Goal: Navigation & Orientation: Find specific page/section

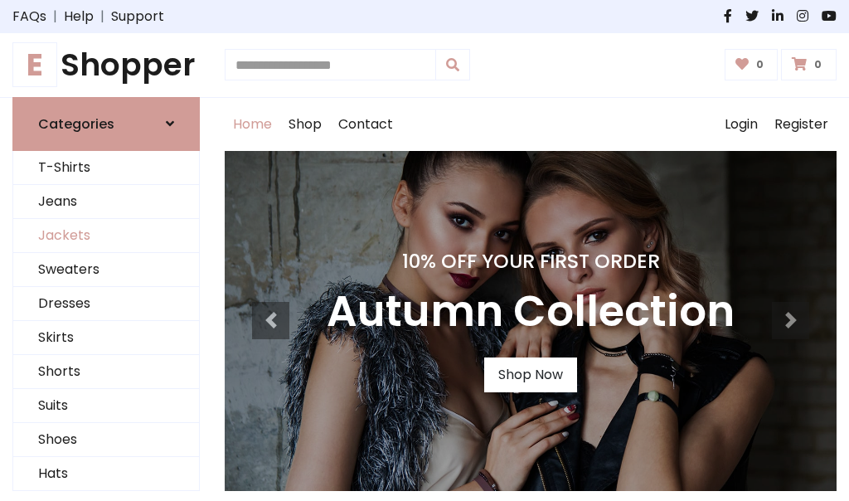
click at [106, 235] on link "Jackets" at bounding box center [106, 236] width 186 height 34
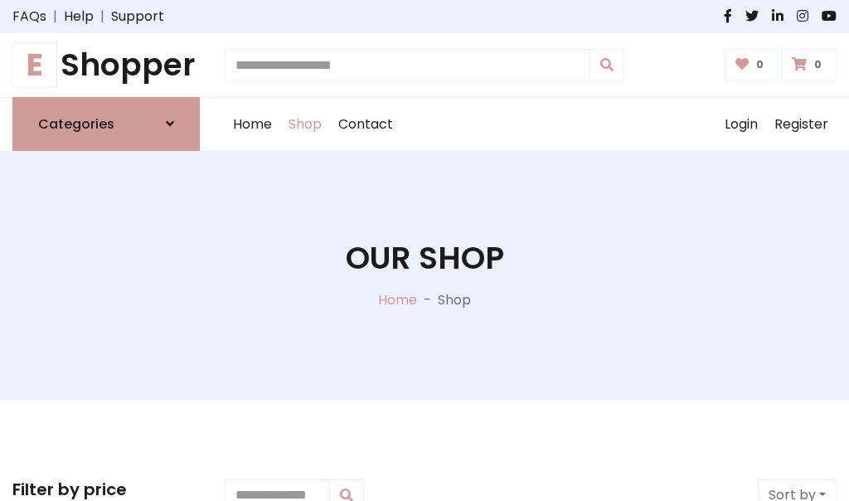
scroll to position [749, 0]
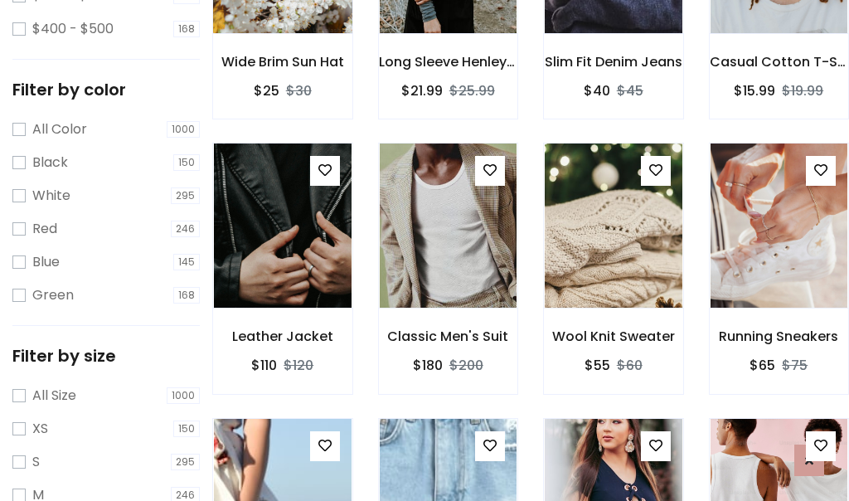
scroll to position [84, 0]
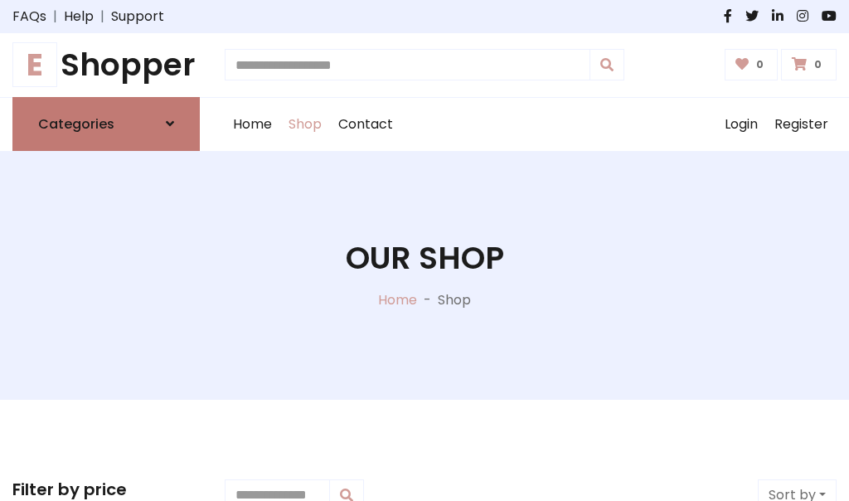
click at [106, 124] on h6 "Categories" at bounding box center [76, 124] width 76 height 16
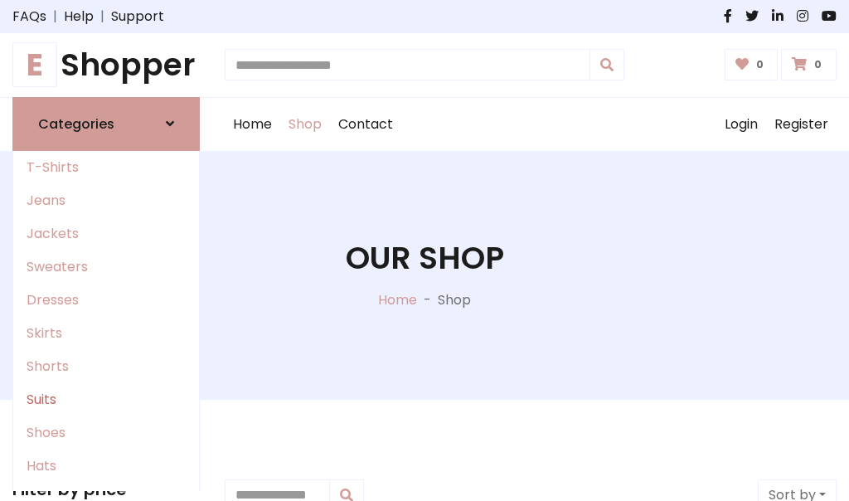
click at [106, 399] on link "Suits" at bounding box center [106, 399] width 186 height 33
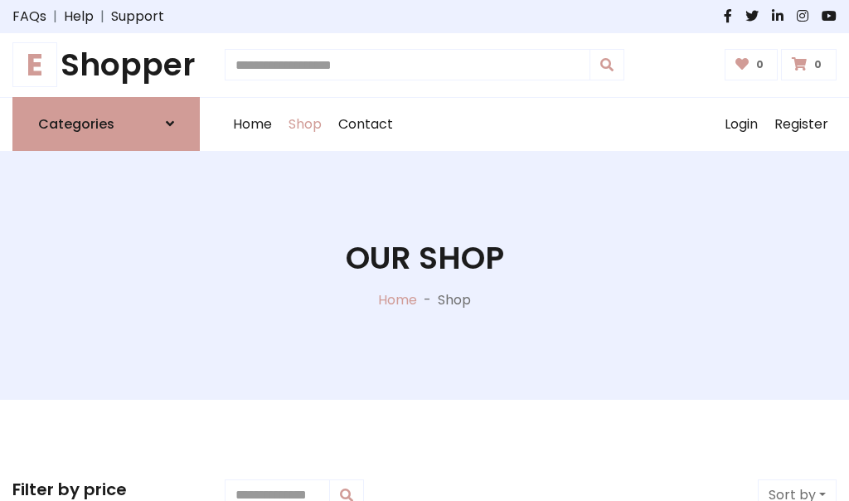
scroll to position [1198, 0]
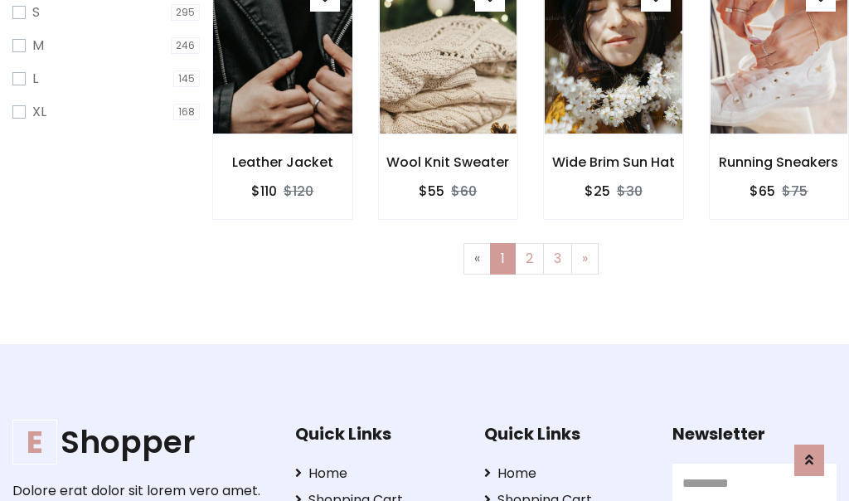
scroll to position [83, 0]
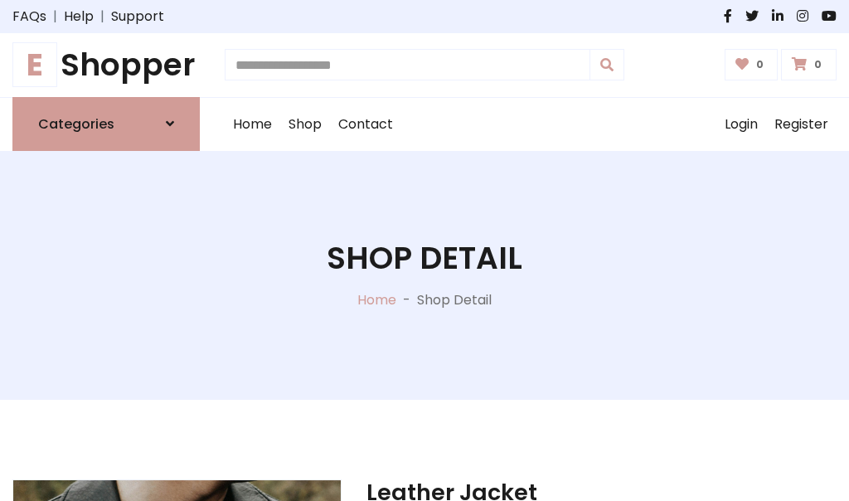
scroll to position [1549, 0]
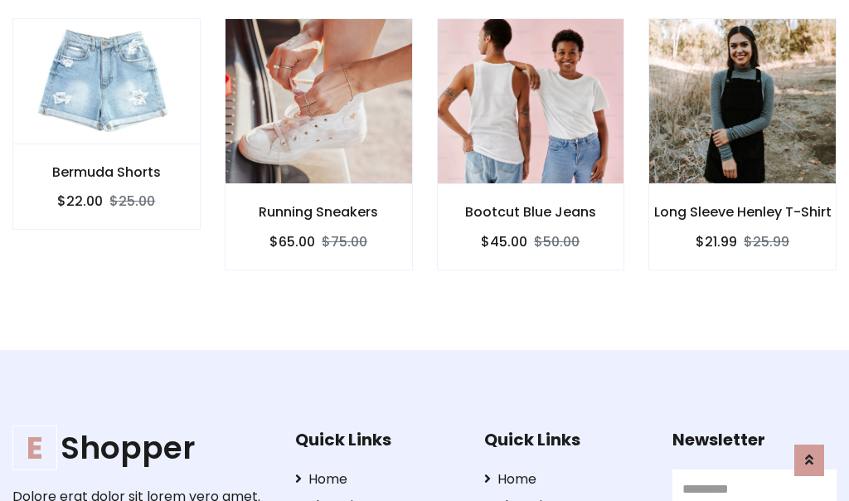
scroll to position [1548, 0]
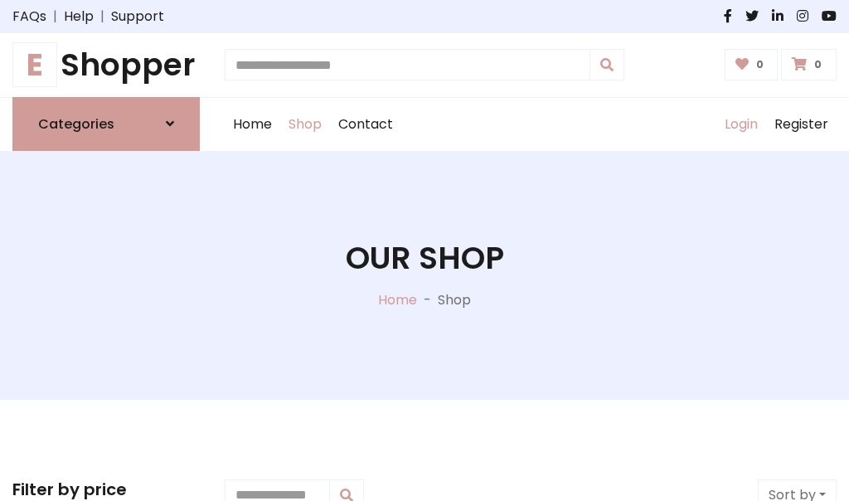
click at [740, 124] on link "Login" at bounding box center [741, 124] width 50 height 53
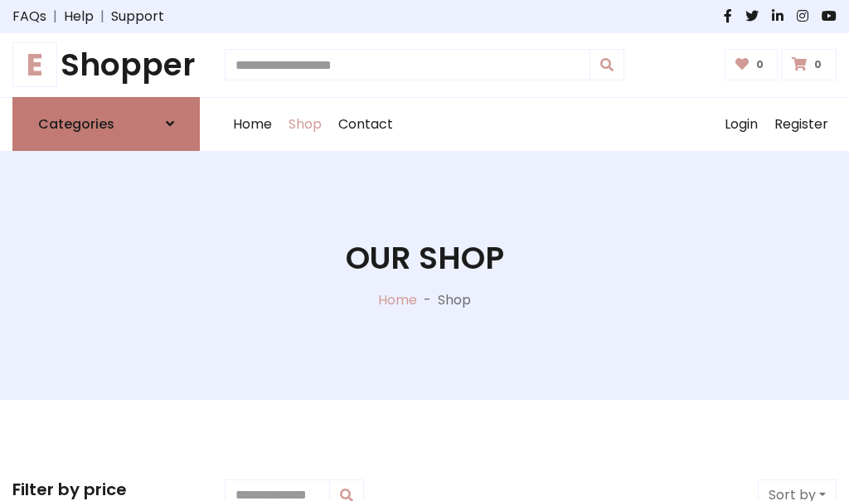
click at [170, 124] on icon at bounding box center [170, 123] width 8 height 13
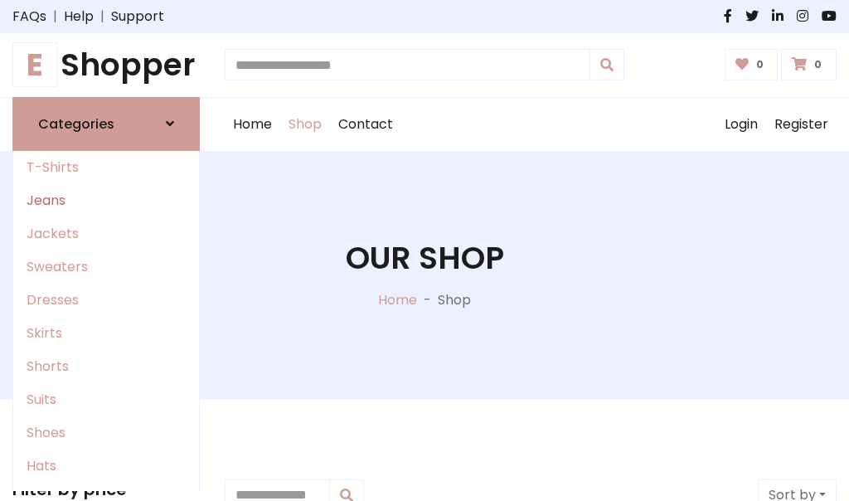
click at [106, 200] on link "Jeans" at bounding box center [106, 200] width 186 height 33
